Goal: Transaction & Acquisition: Purchase product/service

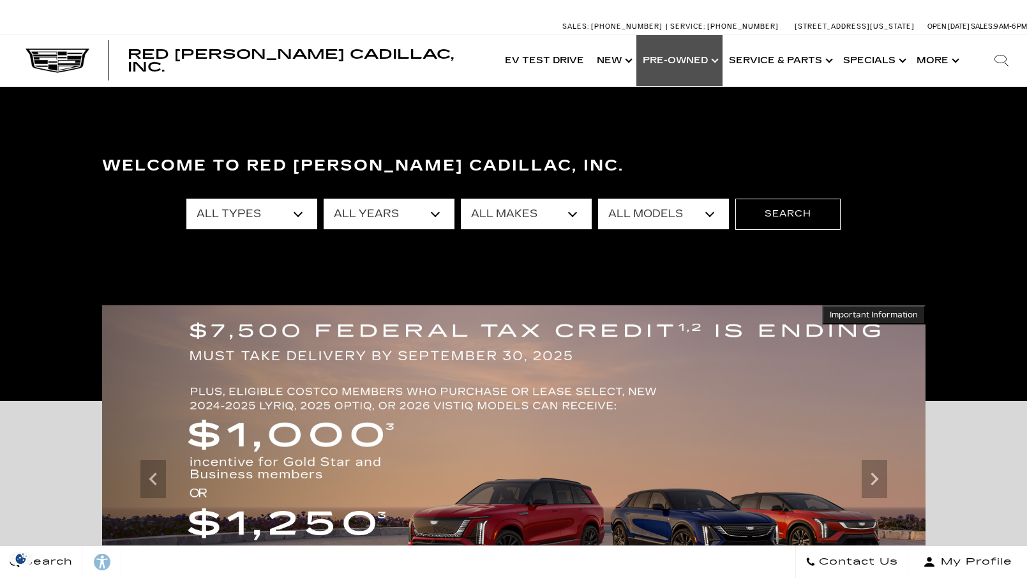
click at [681, 57] on link "Show Pre-Owned" at bounding box center [679, 60] width 86 height 51
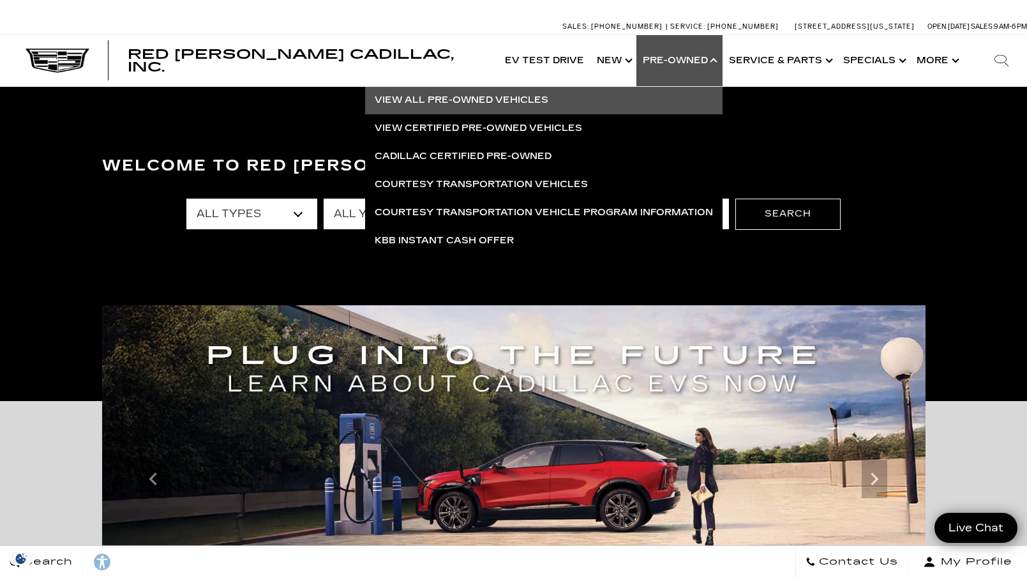
click at [475, 98] on link "View All Pre-Owned Vehicles" at bounding box center [543, 100] width 357 height 28
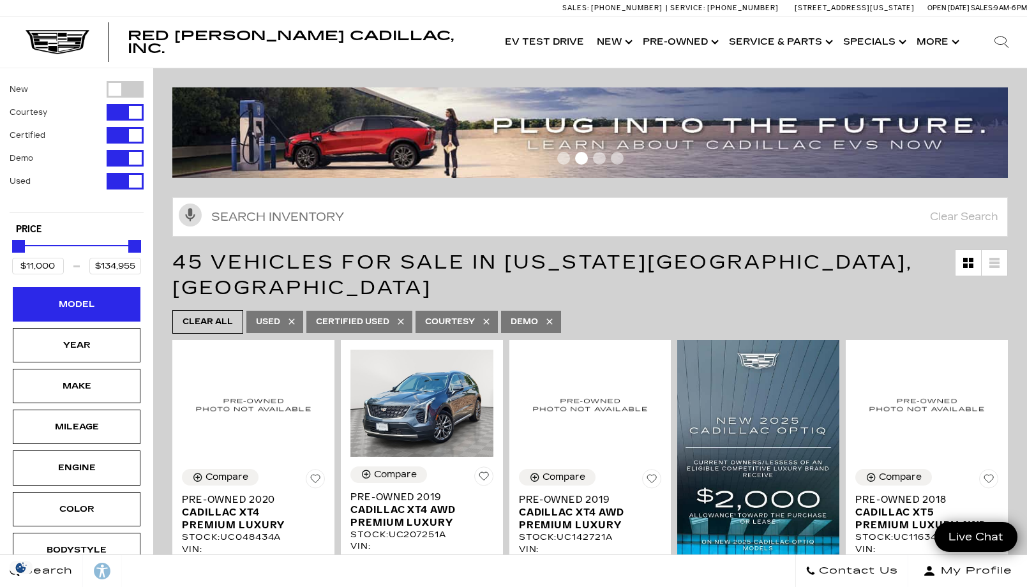
click at [80, 305] on div "Model" at bounding box center [77, 304] width 64 height 14
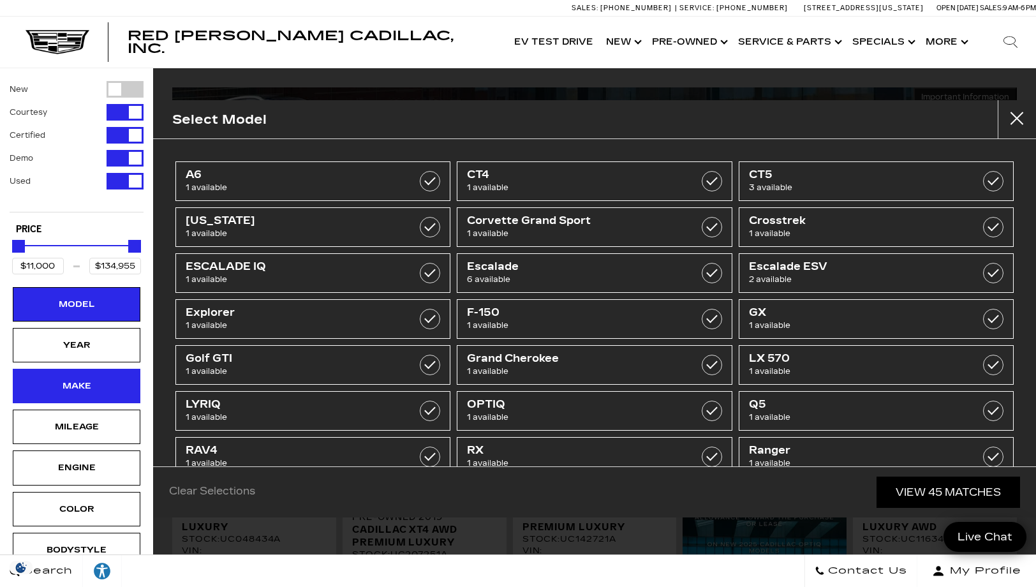
click at [107, 388] on div "Make" at bounding box center [77, 386] width 64 height 14
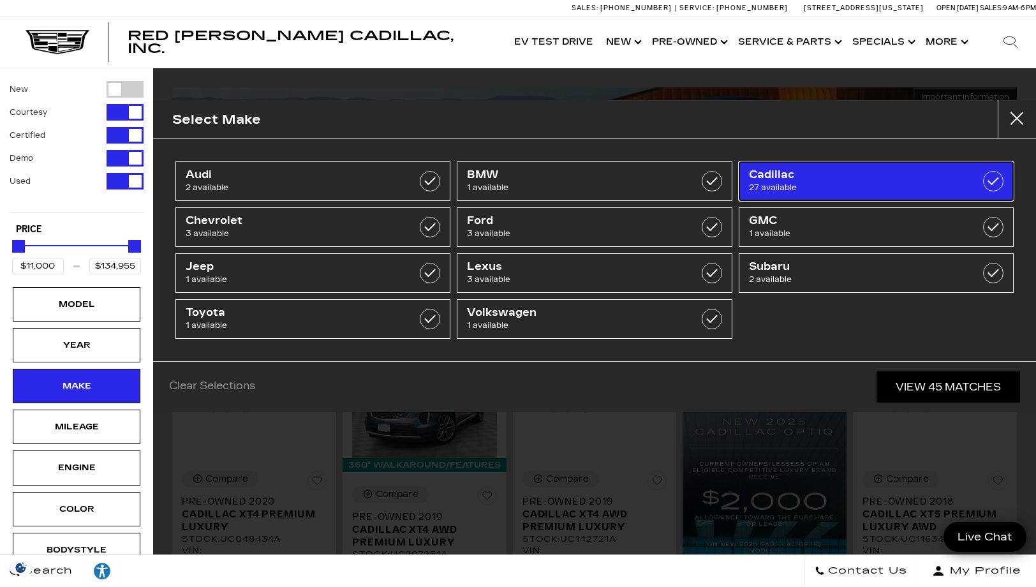
click at [810, 178] on span "Cadillac" at bounding box center [857, 174] width 216 height 13
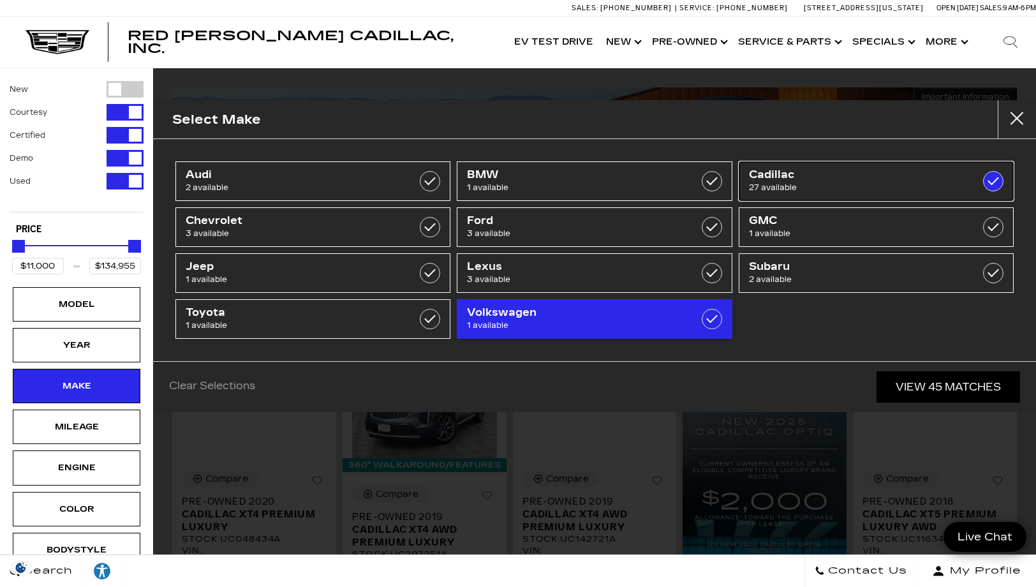
type input "$18,500"
checkbox input "true"
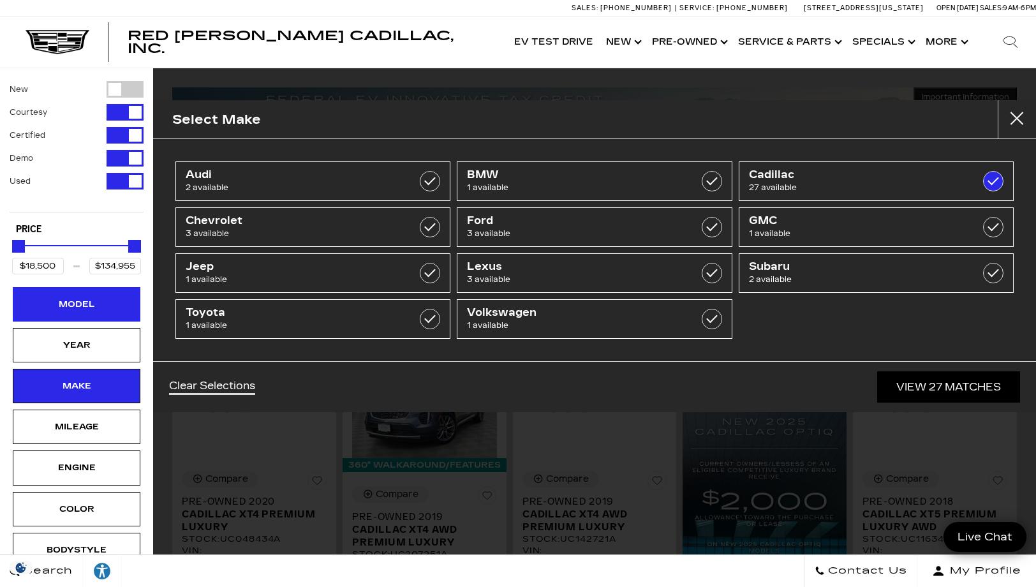
click at [103, 300] on div "Model" at bounding box center [77, 304] width 64 height 14
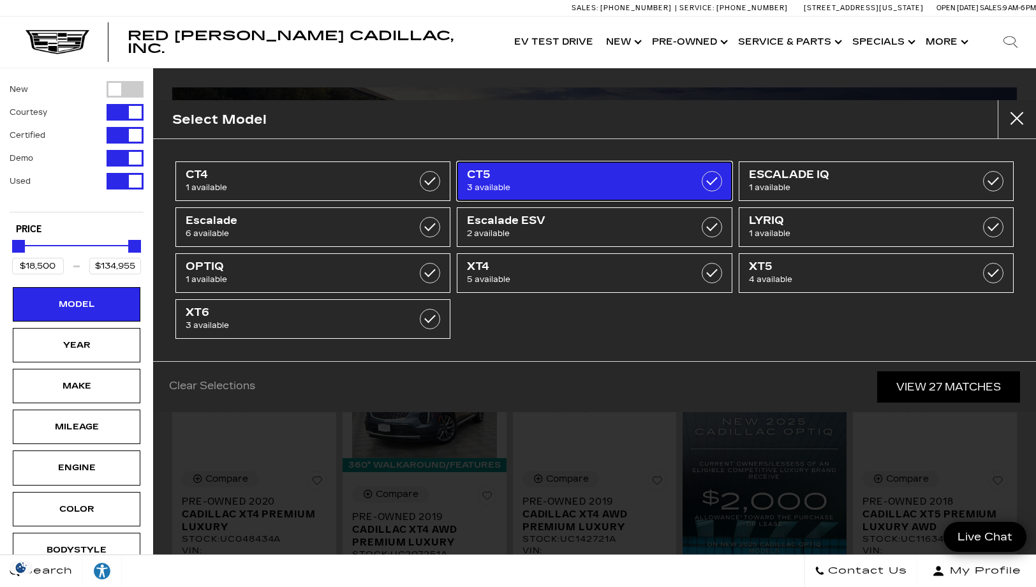
click at [707, 178] on label at bounding box center [712, 181] width 20 height 20
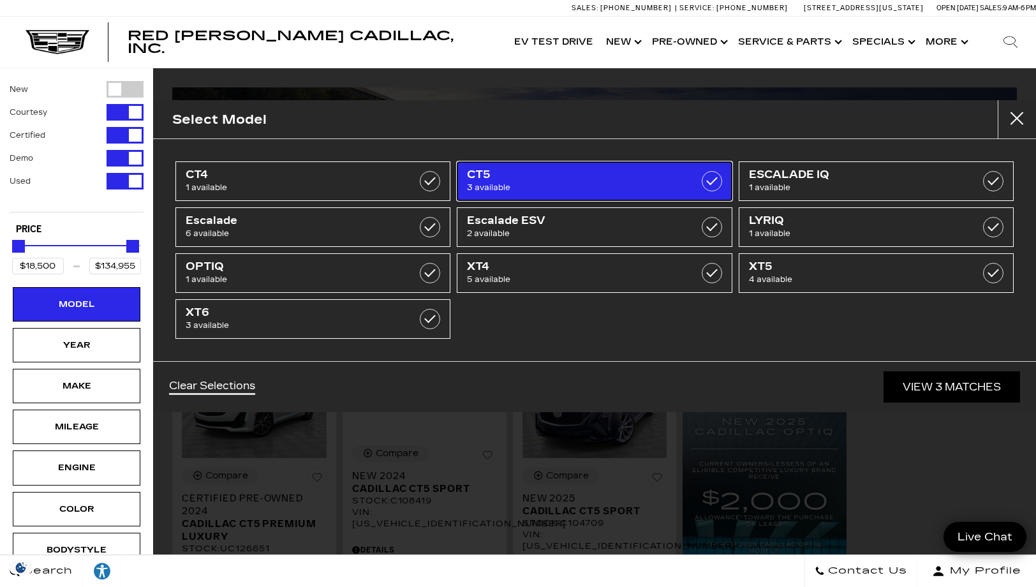
type input "$48,000"
type input "$56,635"
checkbox input "true"
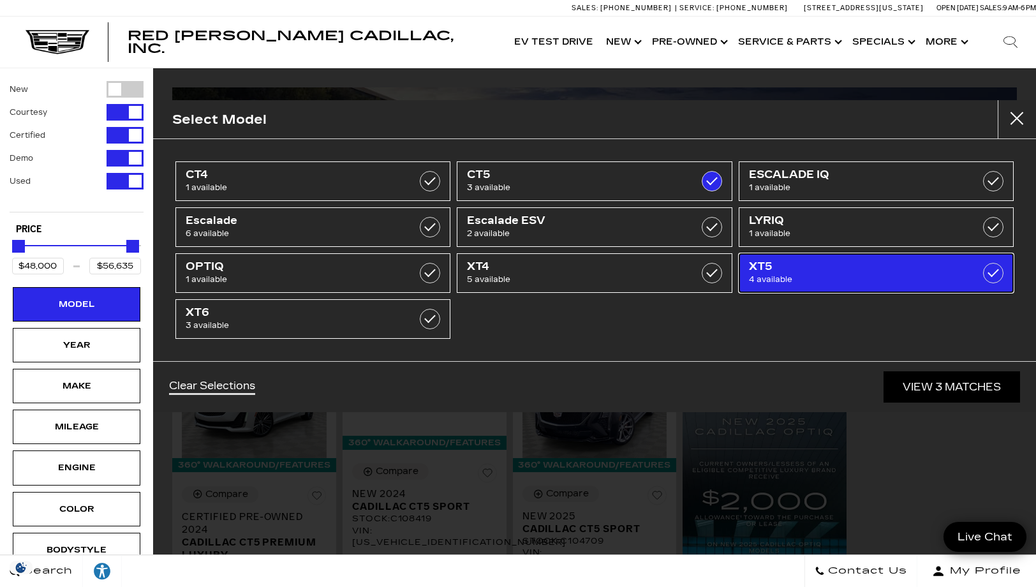
click at [995, 271] on label at bounding box center [993, 273] width 20 height 20
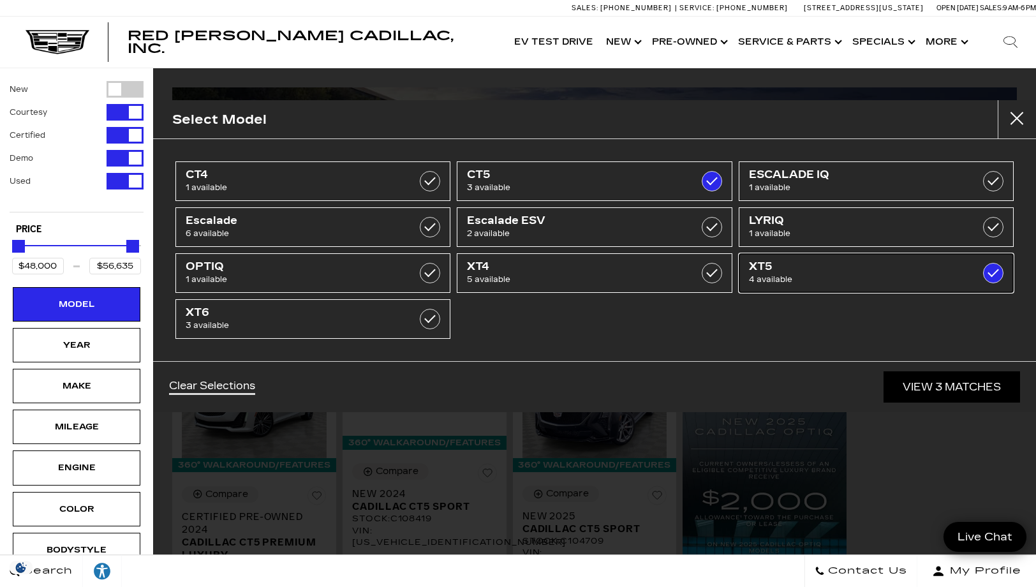
type input "$29,975"
type input "$60,939"
checkbox input "true"
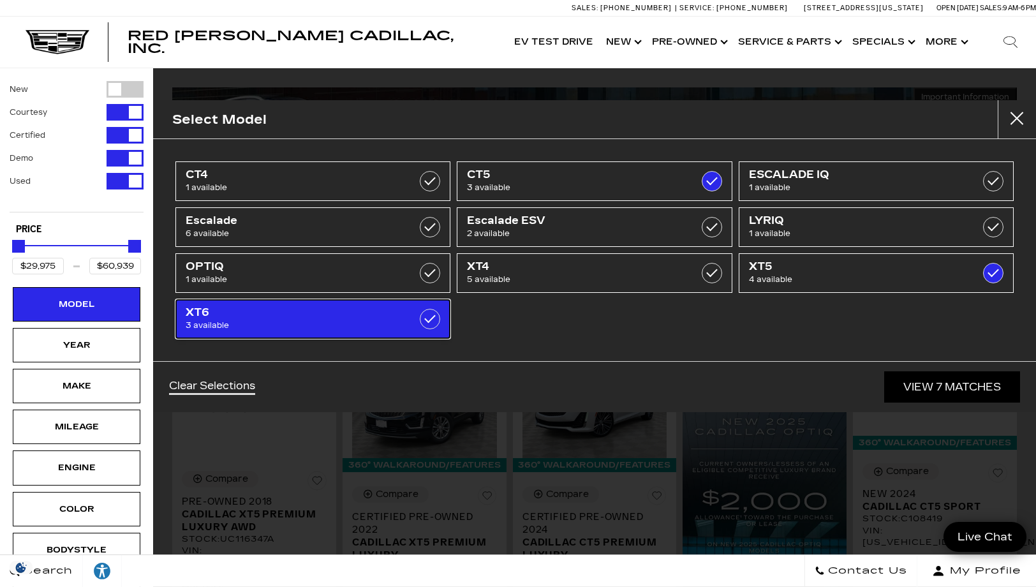
click at [427, 315] on label at bounding box center [430, 319] width 20 height 20
type input "$71,914"
checkbox input "true"
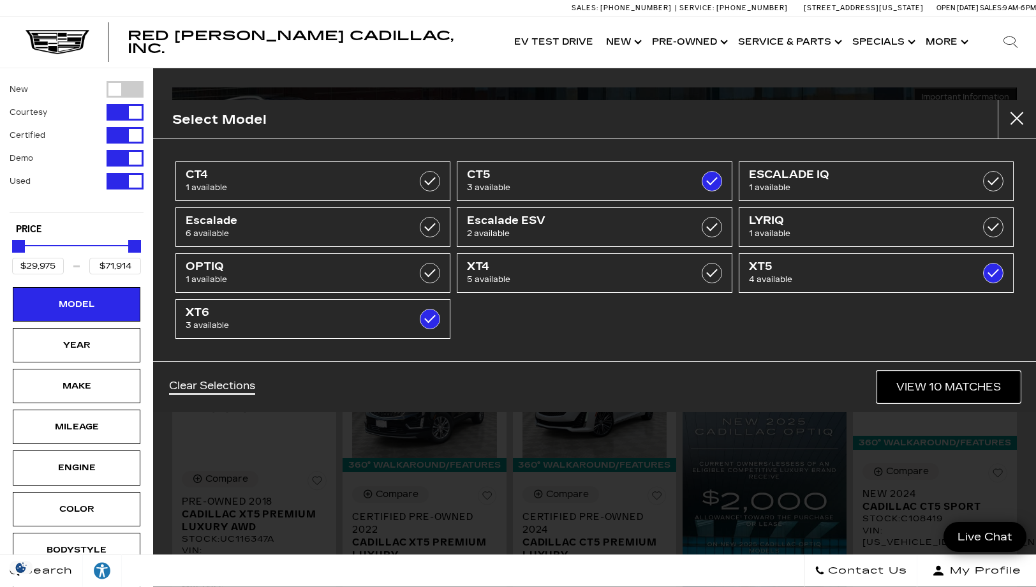
click at [938, 386] on link "View 10 Matches" at bounding box center [948, 386] width 143 height 31
